Goal: Task Accomplishment & Management: Use online tool/utility

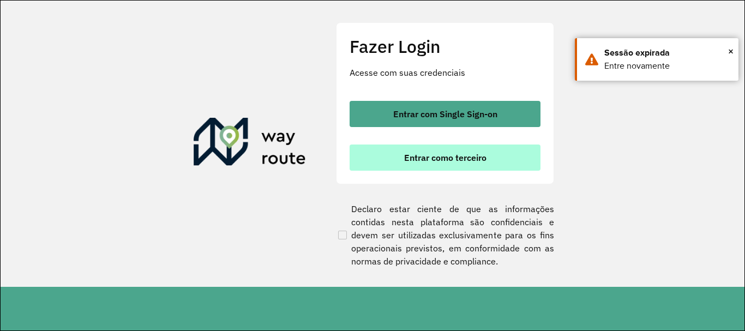
click at [397, 149] on button "Entrar como terceiro" at bounding box center [445, 158] width 191 height 26
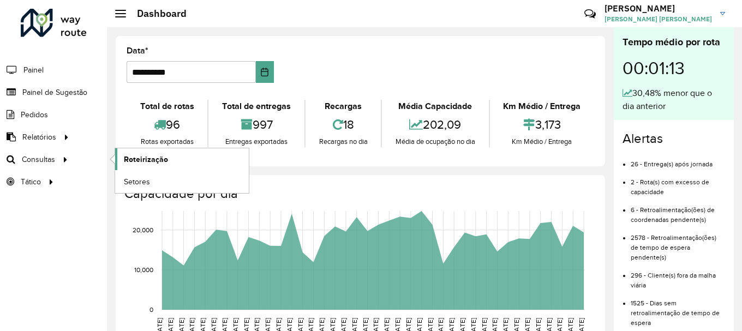
click at [153, 163] on span "Roteirização" at bounding box center [146, 159] width 44 height 11
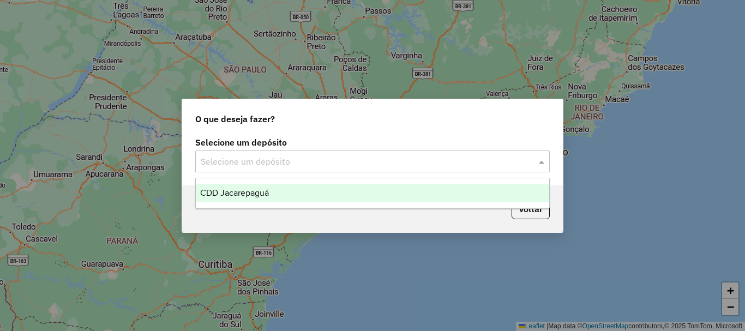
click at [250, 157] on input "text" at bounding box center [362, 161] width 322 height 13
click at [256, 197] on div "CDD Jacarepaguá" at bounding box center [372, 193] width 353 height 19
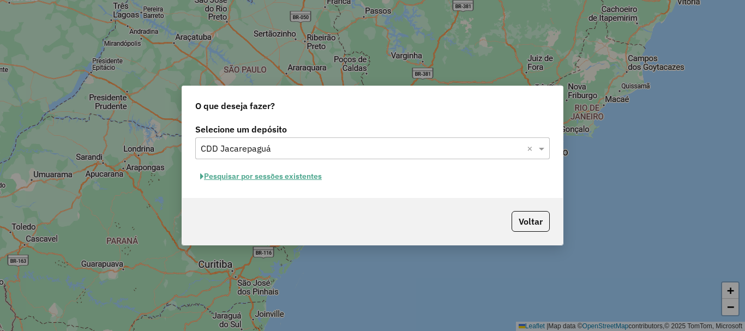
click at [275, 181] on button "Pesquisar por sessões existentes" at bounding box center [260, 176] width 131 height 17
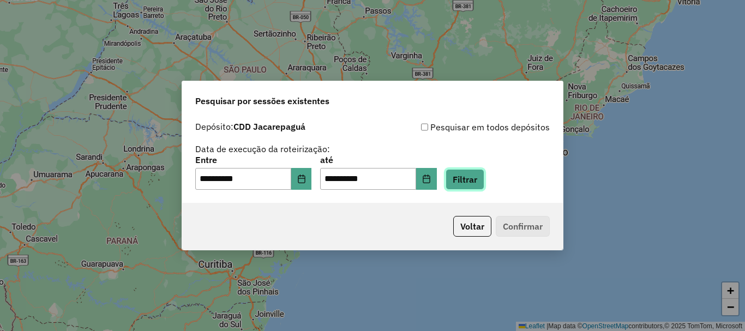
click at [484, 179] on button "Filtrar" at bounding box center [465, 179] width 39 height 21
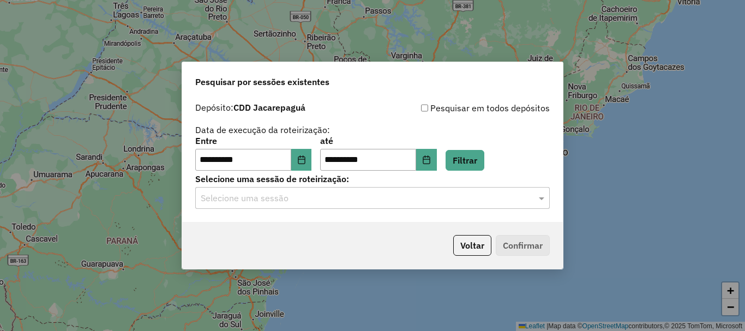
click at [440, 197] on input "text" at bounding box center [362, 198] width 322 height 13
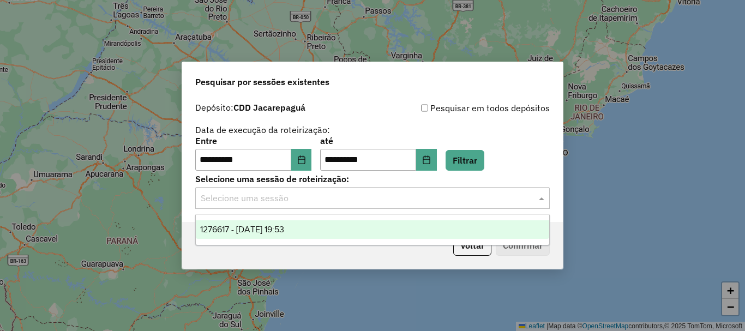
click at [387, 218] on ng-dropdown-panel "1276617 - [DATE] 19:53" at bounding box center [372, 229] width 355 height 31
click at [284, 225] on span "1276617 - [DATE] 19:53" at bounding box center [242, 229] width 84 height 9
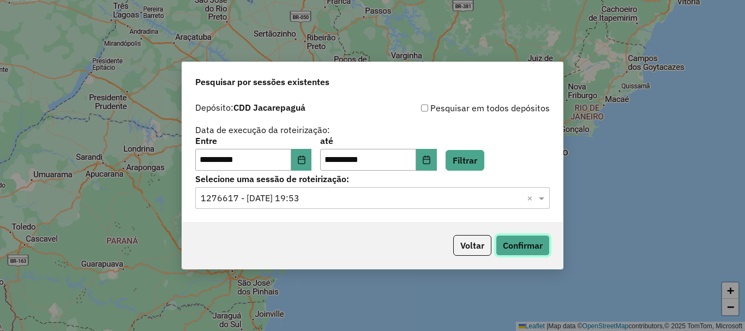
click at [525, 243] on button "Confirmar" at bounding box center [523, 245] width 54 height 21
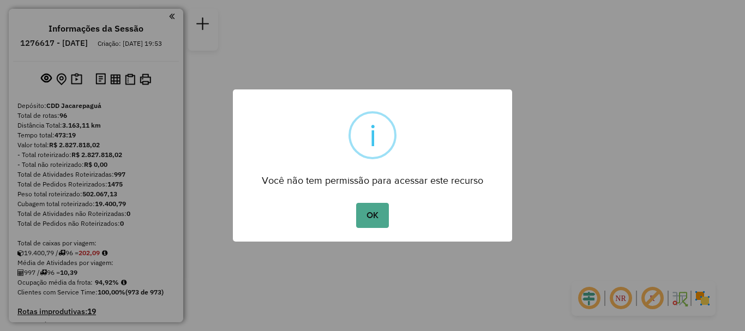
click at [389, 218] on div "OK No Cancel" at bounding box center [372, 215] width 279 height 31
click at [384, 218] on button "OK" at bounding box center [372, 215] width 32 height 25
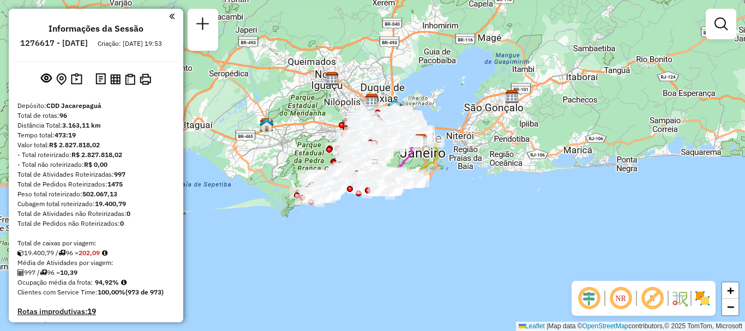
scroll to position [4291, 0]
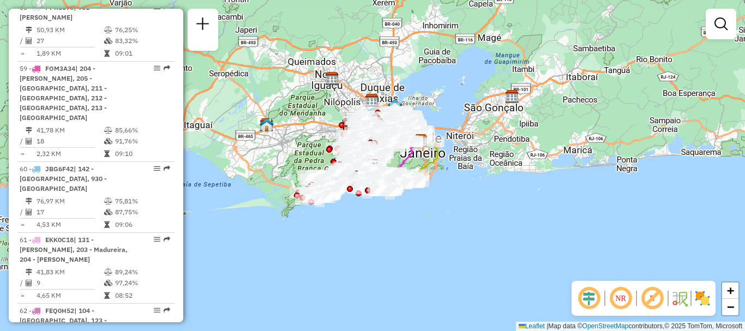
select select "**********"
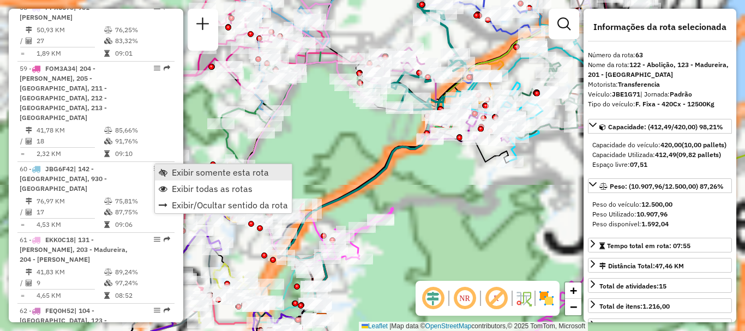
click at [167, 170] on link "Exibir somente esta rota" at bounding box center [223, 172] width 137 height 16
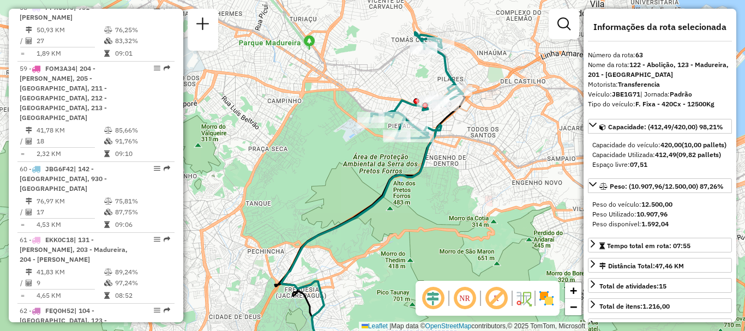
drag, startPoint x: 326, startPoint y: 95, endPoint x: 322, endPoint y: 116, distance: 21.1
click at [322, 116] on div "Janela de atendimento Grade de atendimento Capacidade Transportadoras Veículos …" at bounding box center [372, 165] width 745 height 331
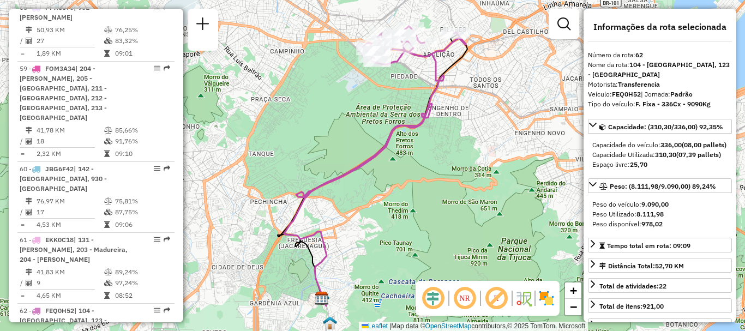
scroll to position [4098, 0]
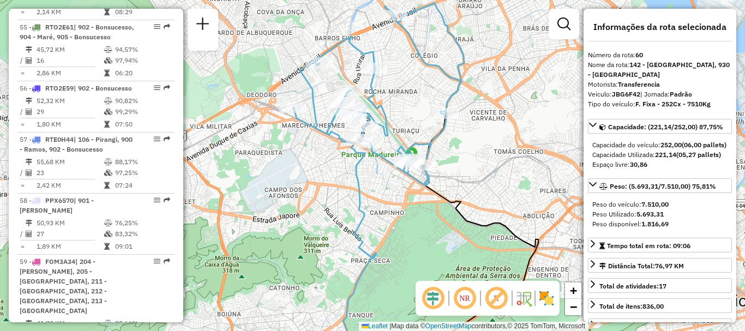
click at [323, 323] on div "Janela de atendimento Grade de atendimento Capacidade Transportadoras Veículos …" at bounding box center [372, 165] width 745 height 331
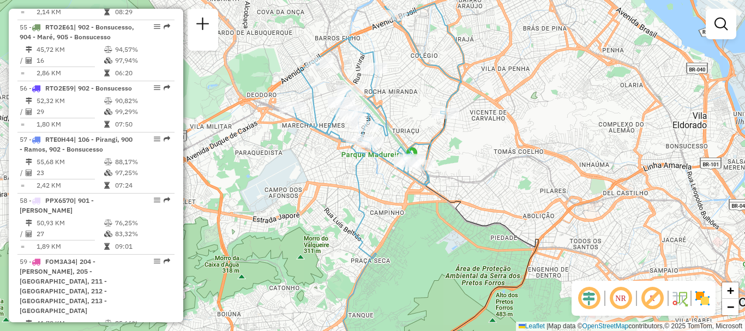
select select "**********"
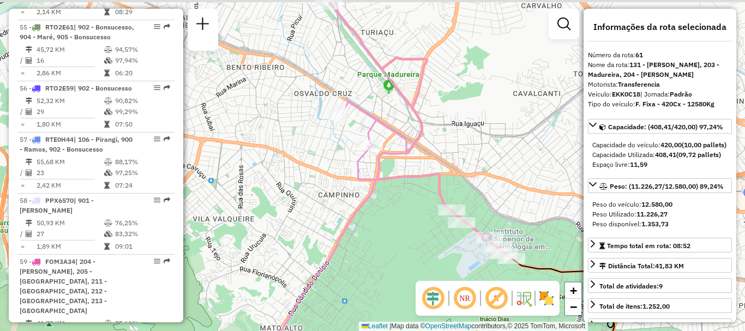
drag, startPoint x: 429, startPoint y: 110, endPoint x: 457, endPoint y: 178, distance: 74.1
click at [457, 178] on div "Janela de atendimento Grade de atendimento Capacidade Transportadoras Veículos …" at bounding box center [372, 165] width 745 height 331
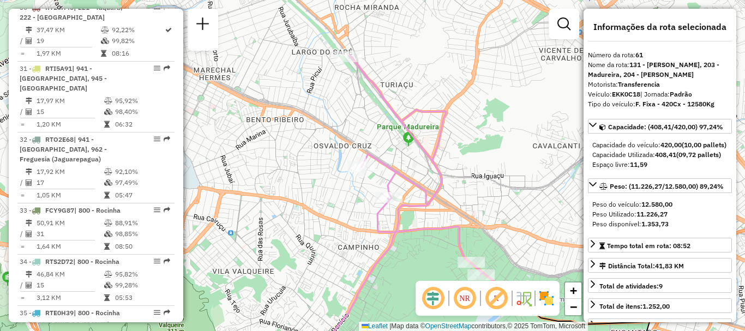
scroll to position [3375, 0]
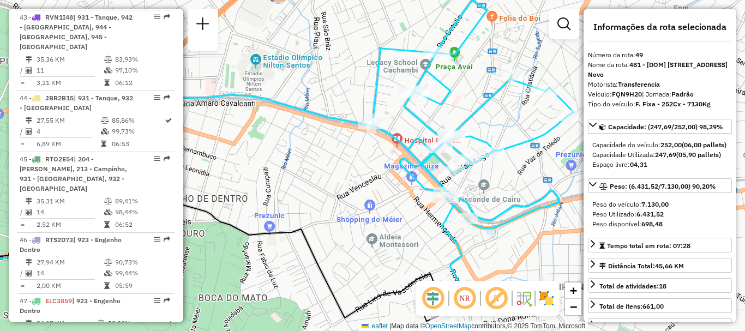
scroll to position [4017, 0]
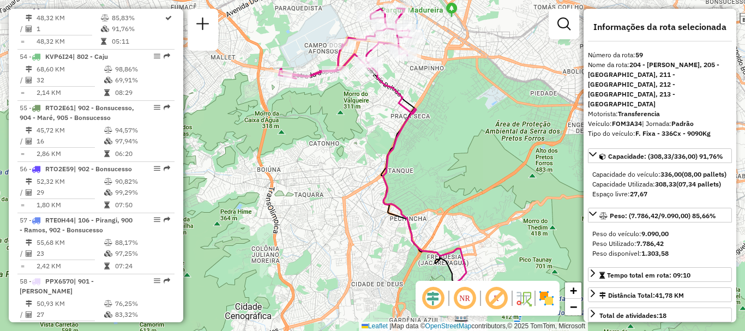
scroll to position [3314, 0]
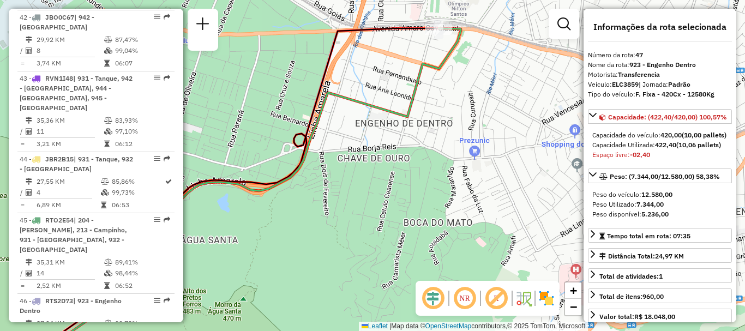
scroll to position [4352, 0]
